Goal: Task Accomplishment & Management: Manage account settings

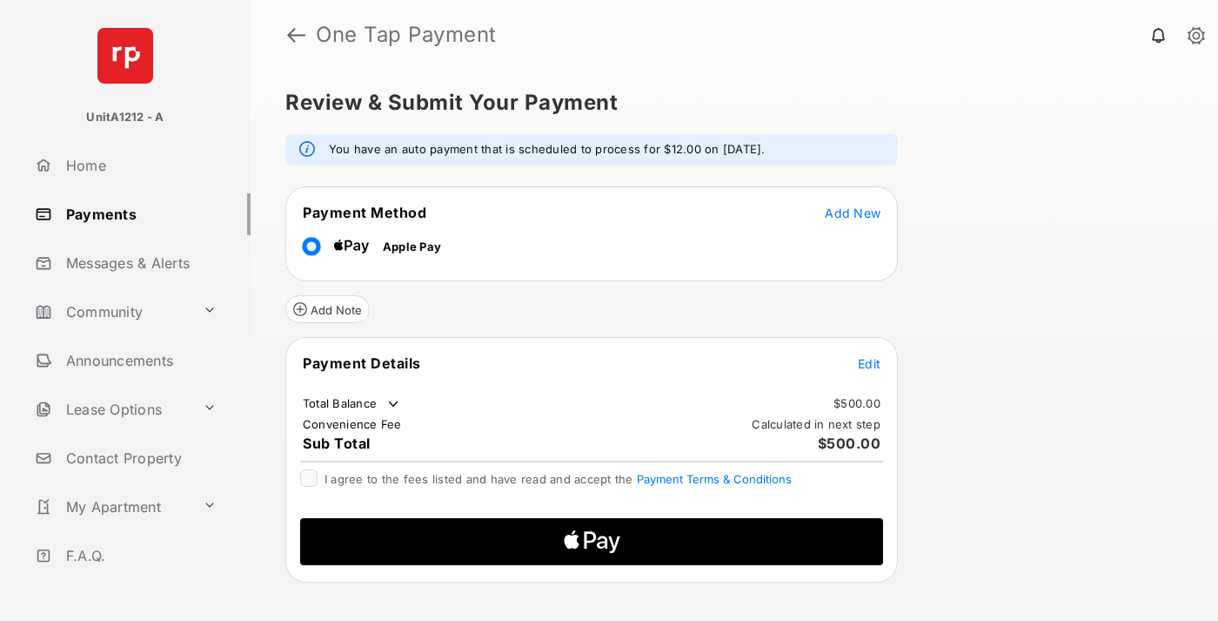
click at [853, 212] on span "Add New" at bounding box center [853, 212] width 56 height 15
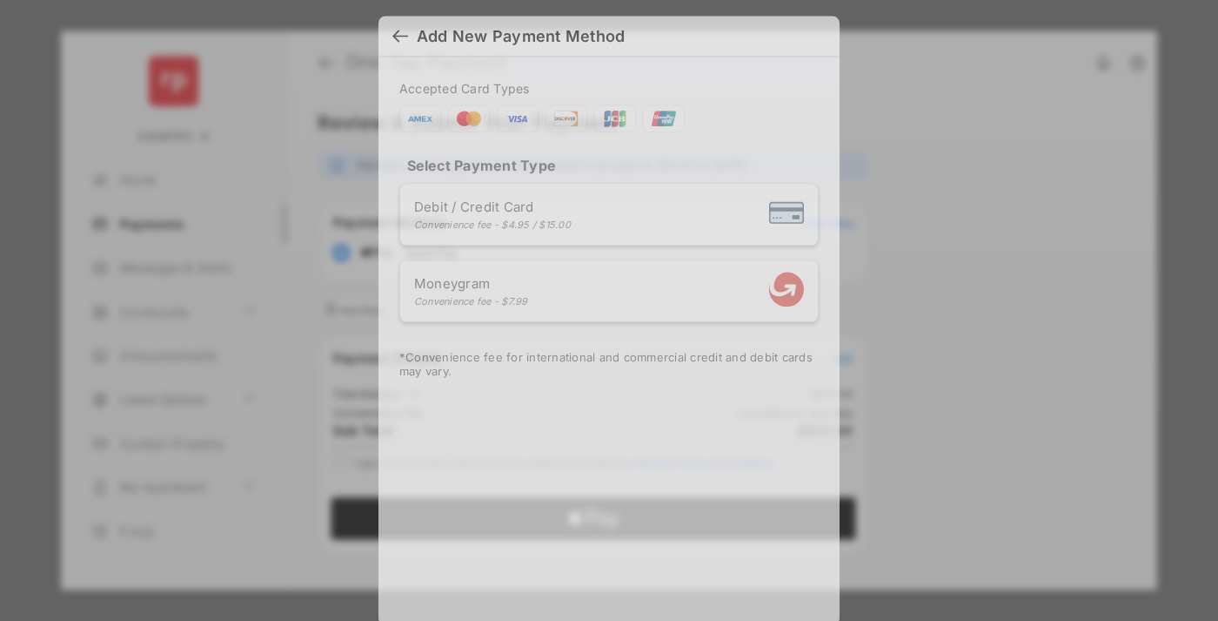
scroll to position [15, 0]
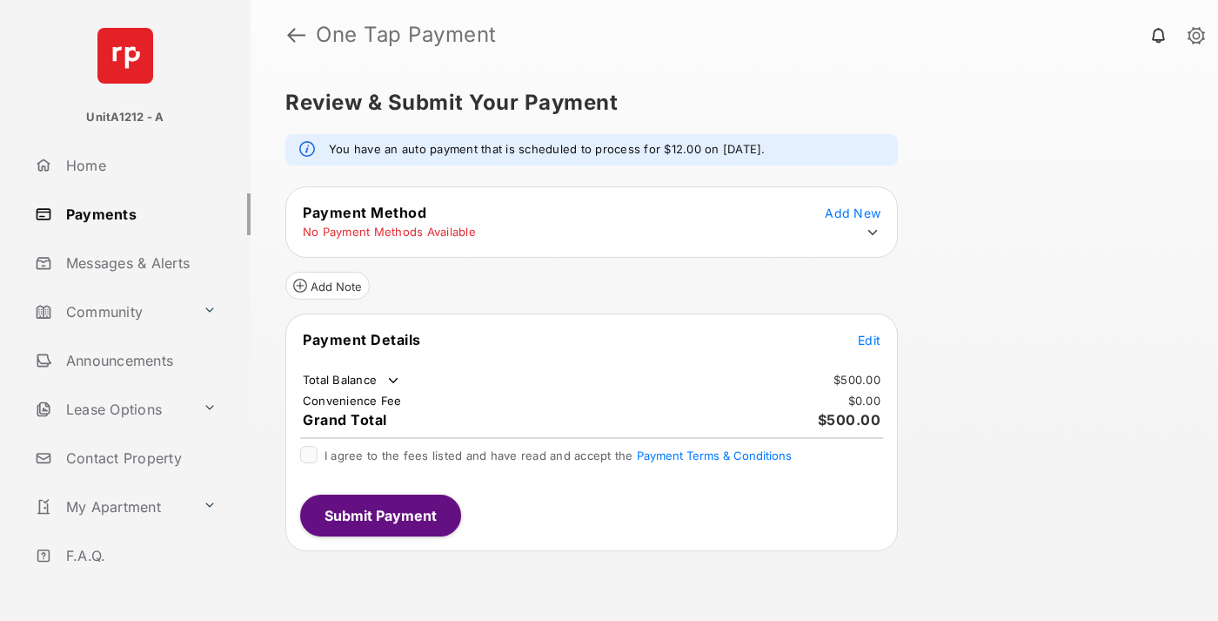
click at [873, 232] on icon at bounding box center [873, 233] width 16 height 16
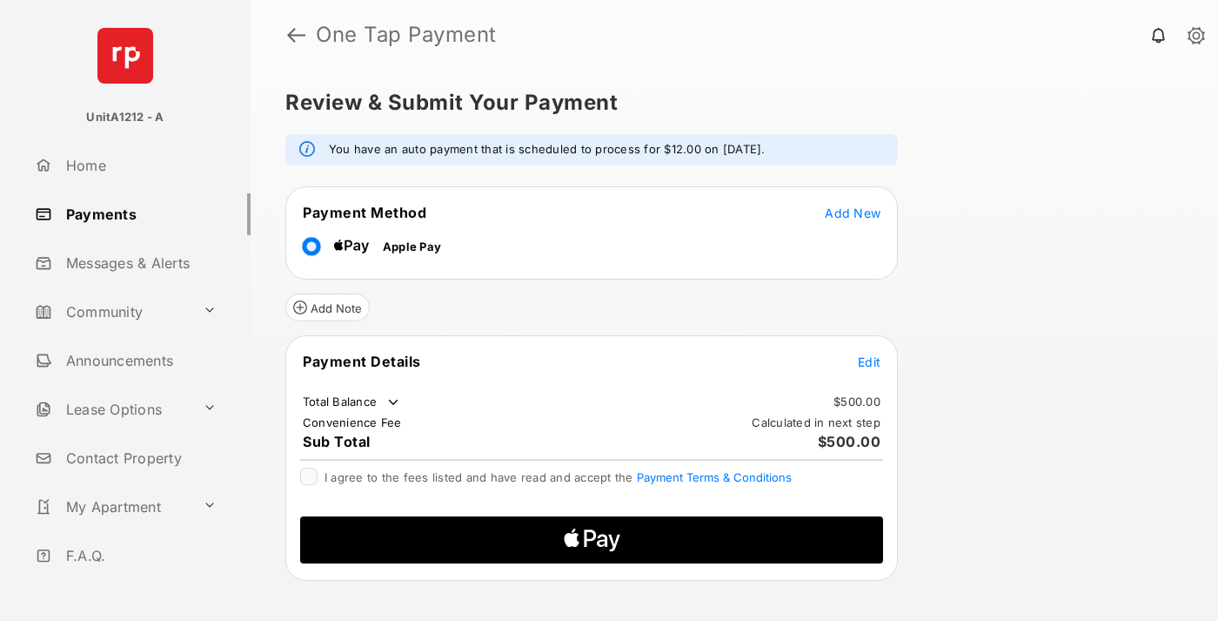
click at [869, 361] on span "Edit" at bounding box center [869, 361] width 23 height 15
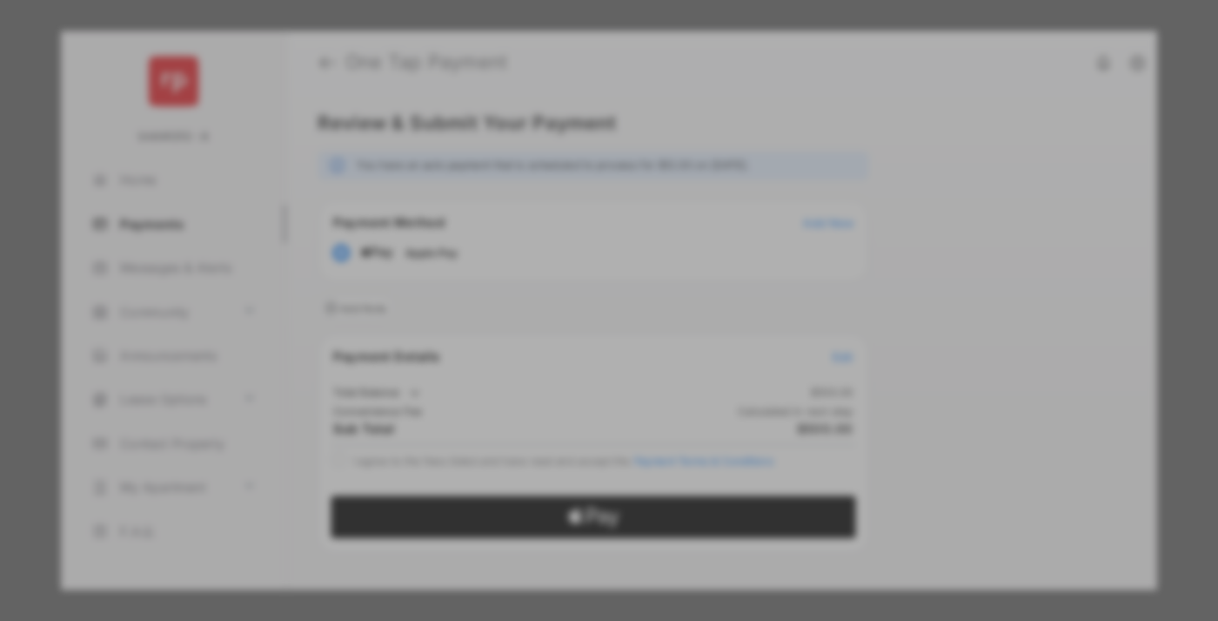
click at [577, 318] on div "Other Amount" at bounding box center [577, 322] width 282 height 30
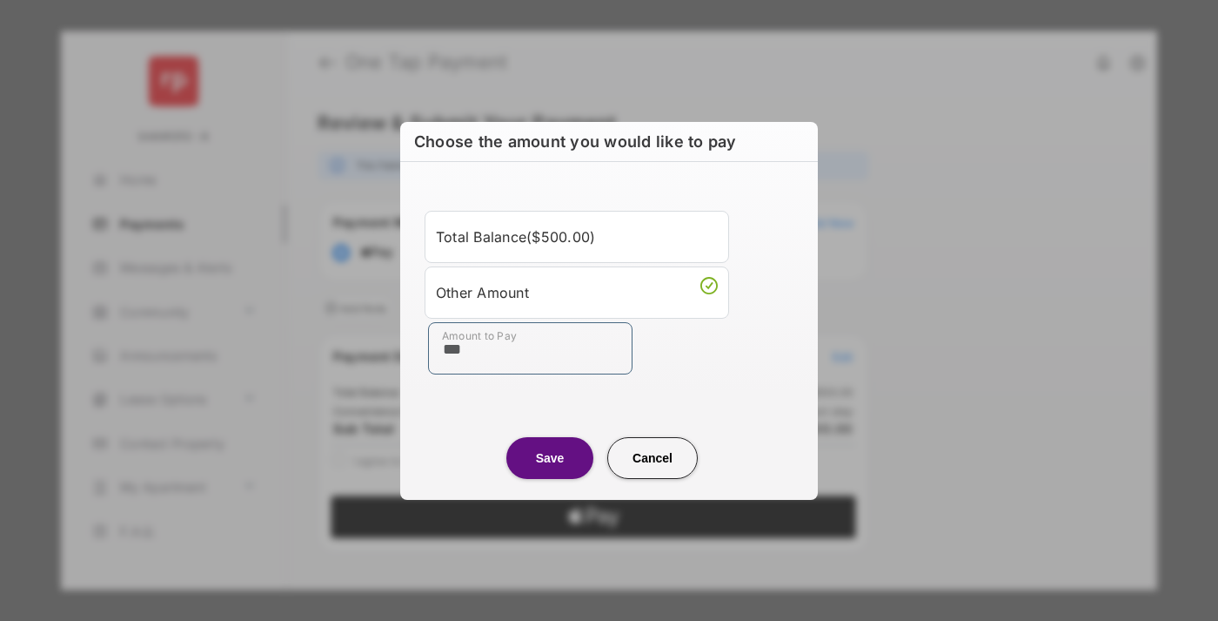
type input "***"
click at [550, 457] on button "Save" at bounding box center [550, 458] width 87 height 42
